Goal: Entertainment & Leisure: Consume media (video, audio)

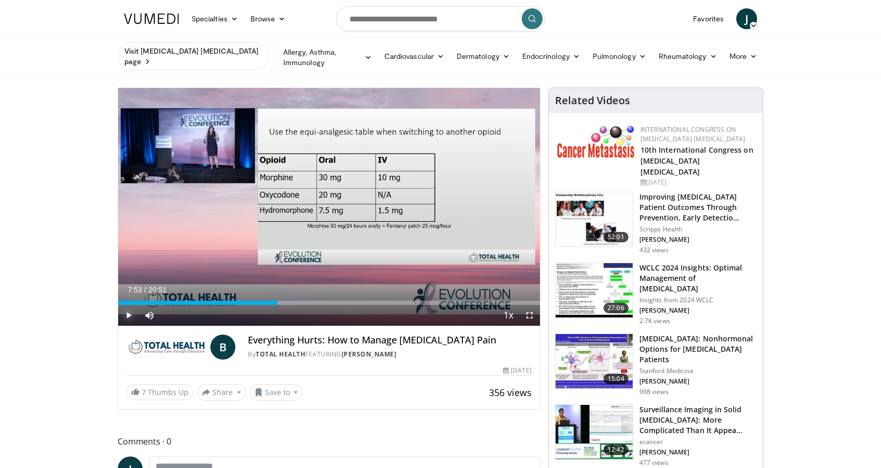
click at [126, 309] on span "Video Player" at bounding box center [128, 315] width 21 height 21
click at [528, 308] on span "Video Player" at bounding box center [529, 315] width 21 height 21
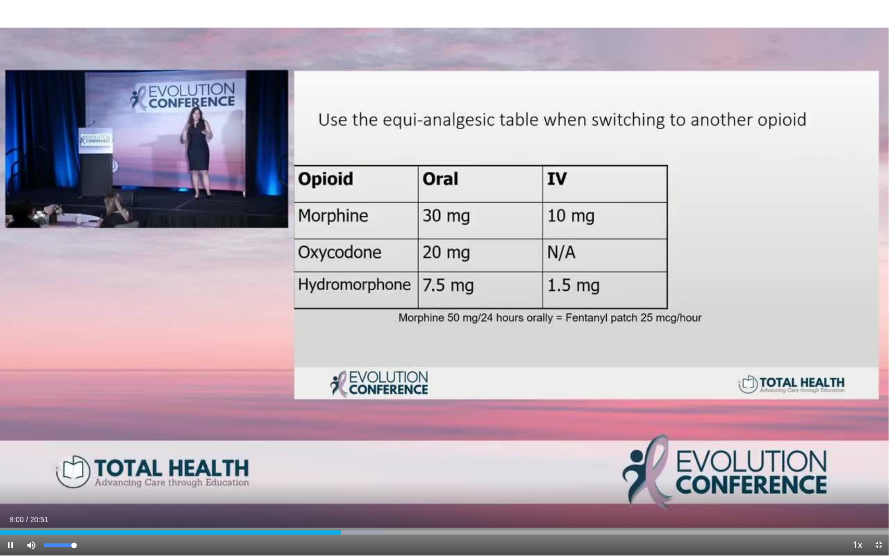
drag, startPoint x: 73, startPoint y: 548, endPoint x: 80, endPoint y: 546, distance: 7.0
click at [80, 467] on div "Mute 100%" at bounding box center [57, 545] width 73 height 21
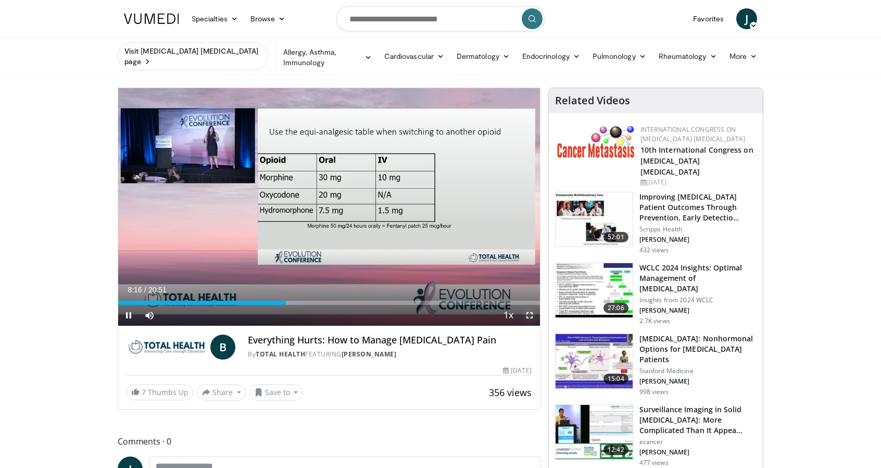
click at [530, 307] on span "Video Player" at bounding box center [529, 315] width 21 height 21
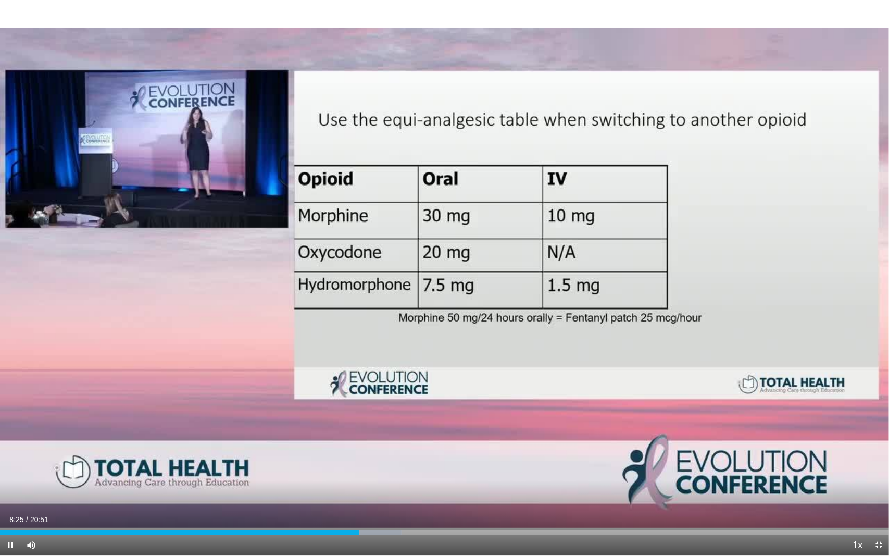
click at [342, 467] on div "Loaded : 45.19% 08:25 08:01" at bounding box center [444, 532] width 889 height 4
click at [332, 467] on div "Loaded : 45.19% 08:11 07:48" at bounding box center [444, 532] width 889 height 4
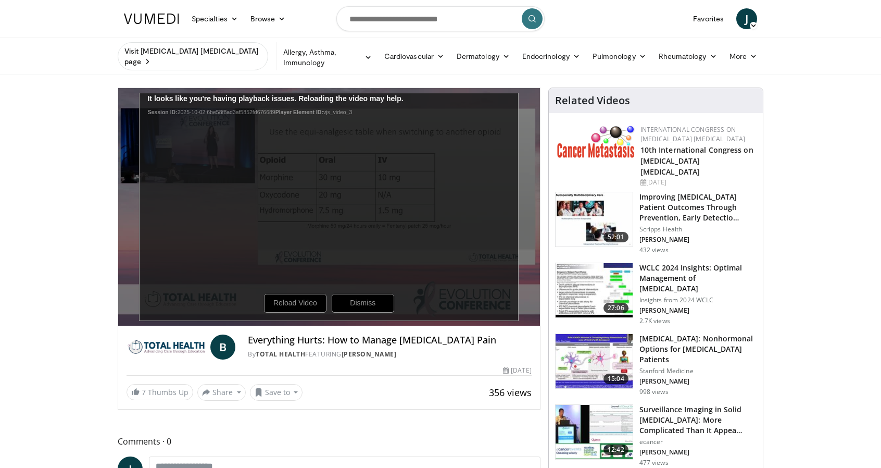
drag, startPoint x: 170, startPoint y: 85, endPoint x: 175, endPoint y: 88, distance: 5.8
click at [170, 88] on div "20 seconds Tap to unmute" at bounding box center [329, 207] width 422 height 238
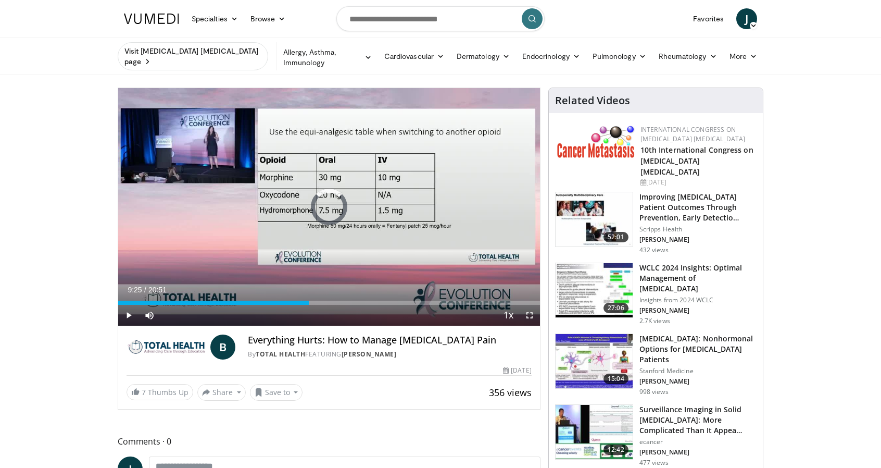
click at [291, 301] on div "09:25" at bounding box center [213, 303] width 191 height 4
click at [127, 305] on span "Video Player" at bounding box center [128, 315] width 21 height 21
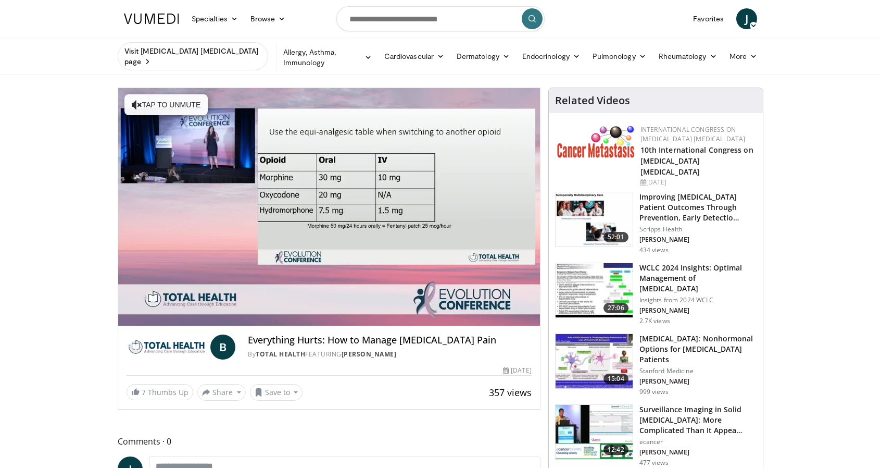
click at [150, 308] on video-js "**********" at bounding box center [329, 207] width 422 height 238
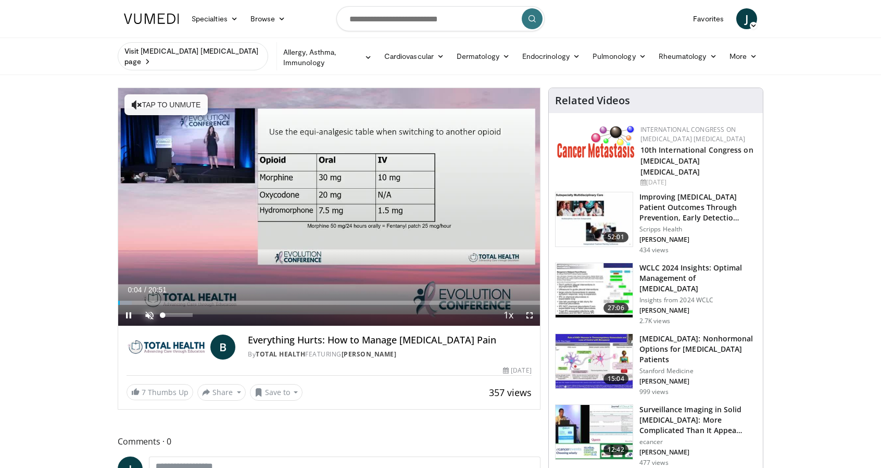
click at [148, 306] on span "Video Player" at bounding box center [149, 315] width 21 height 21
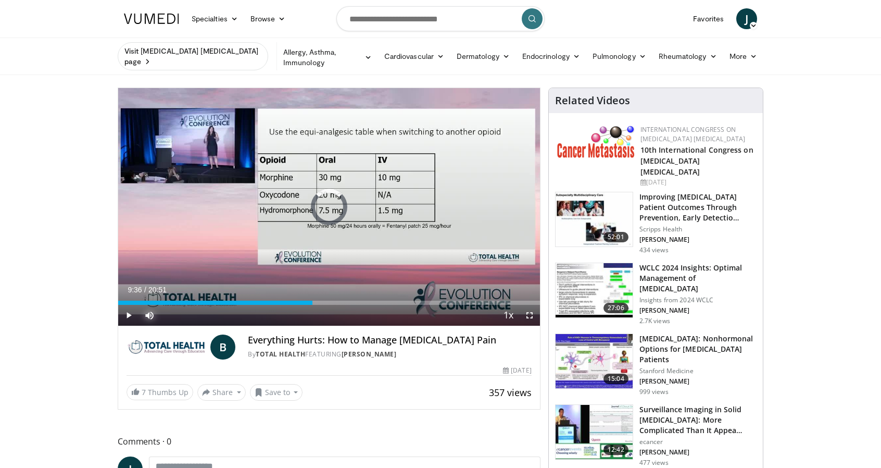
click at [312, 301] on div "Loaded : 0.00% 09:36 09:36" at bounding box center [329, 303] width 422 height 4
click at [530, 305] on span "Video Player" at bounding box center [529, 315] width 21 height 21
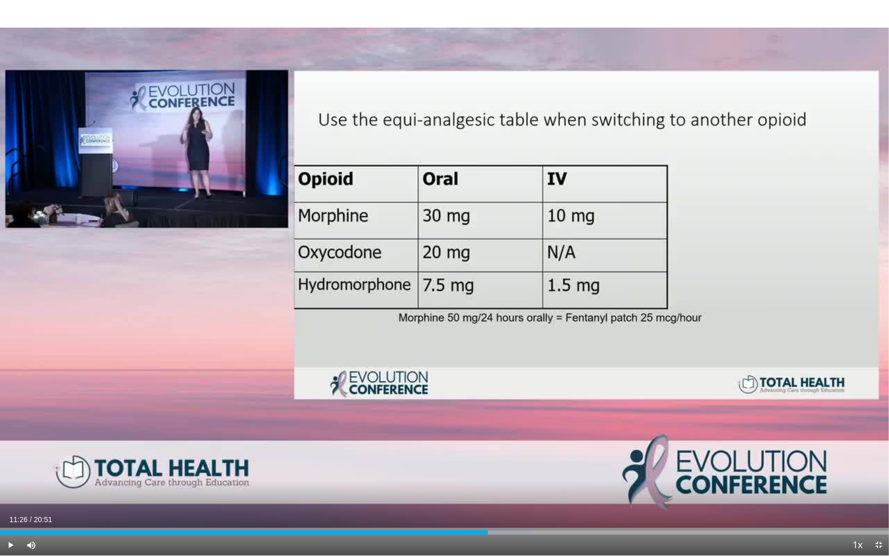
click at [473, 467] on div "11:26" at bounding box center [244, 532] width 488 height 4
click at [501, 467] on div "11:51" at bounding box center [253, 532] width 506 height 4
click at [491, 467] on div "11:45" at bounding box center [251, 532] width 502 height 4
click at [504, 467] on div "Loaded : 63.15% 11:49 11:50" at bounding box center [444, 530] width 889 height 10
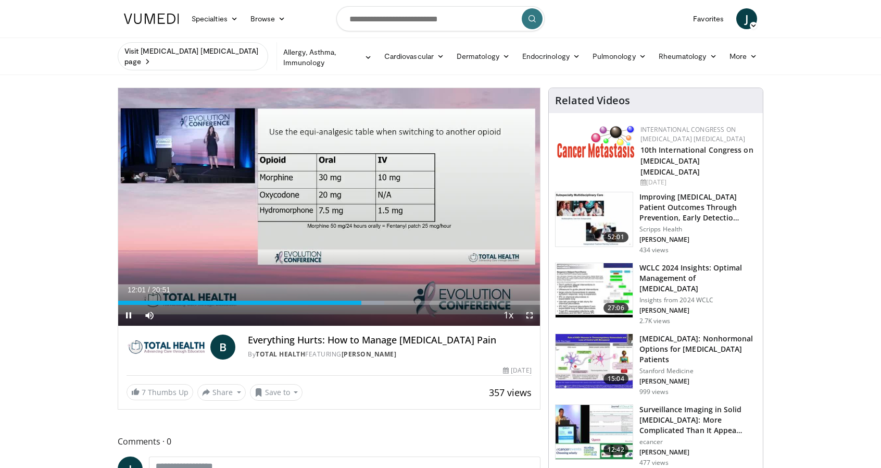
click at [536, 306] on span "Video Player" at bounding box center [529, 315] width 21 height 21
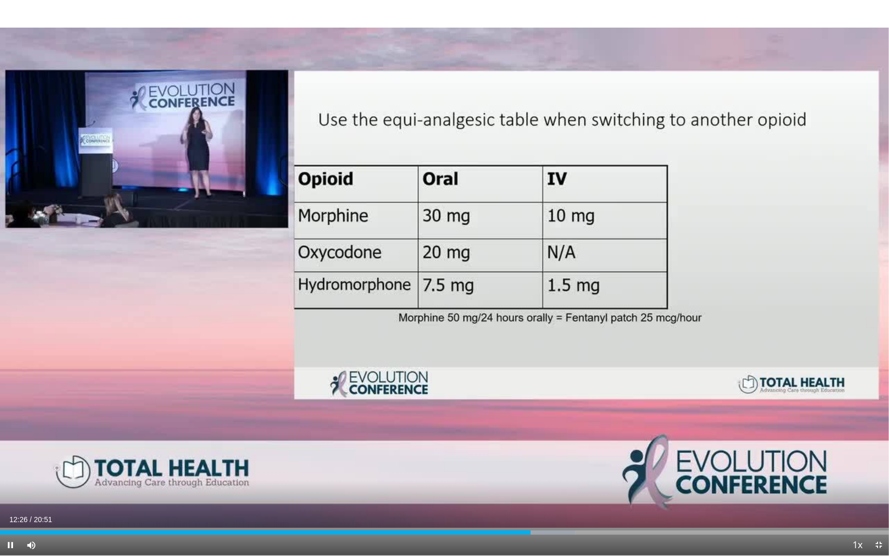
click at [517, 467] on div "12:26" at bounding box center [265, 532] width 531 height 4
click at [455, 277] on icon "Video Player" at bounding box center [444, 277] width 29 height 29
click at [441, 233] on div "20 seconds Tap to unmute" at bounding box center [444, 277] width 889 height 555
click at [437, 278] on icon "Video Player" at bounding box center [444, 277] width 29 height 29
click at [443, 275] on icon "Video Player" at bounding box center [444, 277] width 29 height 29
